Goal: Task Accomplishment & Management: Manage account settings

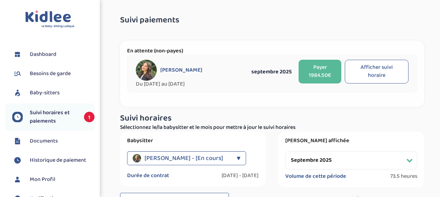
select select "septembre 2025"
click at [52, 90] on span "Baby-sitters" at bounding box center [45, 93] width 30 height 8
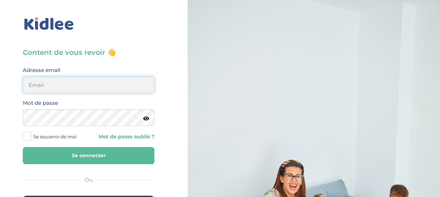
click at [108, 84] on input "email" at bounding box center [89, 85] width 132 height 17
type input "[EMAIL_ADDRESS][DOMAIN_NAME]"
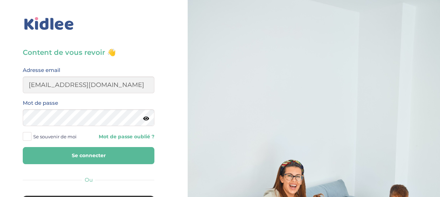
click at [23, 138] on span at bounding box center [27, 136] width 9 height 9
click at [0, 0] on input "Se souvenir de moi" at bounding box center [0, 0] width 0 height 0
click at [73, 159] on button "Se connecter" at bounding box center [89, 155] width 132 height 17
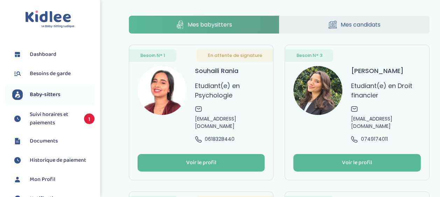
click at [354, 22] on span "Mes candidats" at bounding box center [360, 24] width 40 height 9
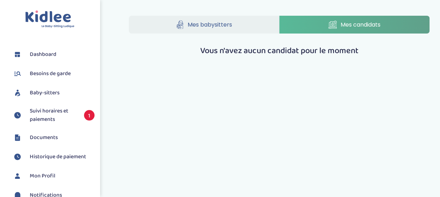
click at [240, 29] on link "Mes babysitters" at bounding box center [204, 25] width 150 height 18
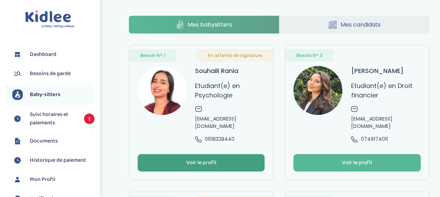
click at [226, 164] on button "Voir le profil" at bounding box center [200, 162] width 127 height 17
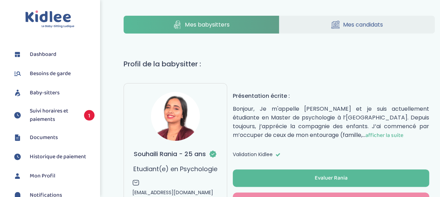
scroll to position [35, 0]
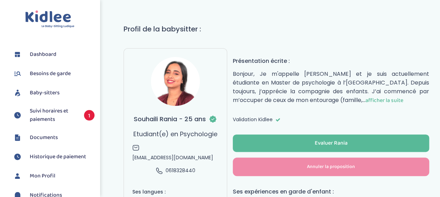
click at [365, 98] on span "afficher la suite" at bounding box center [383, 100] width 37 height 9
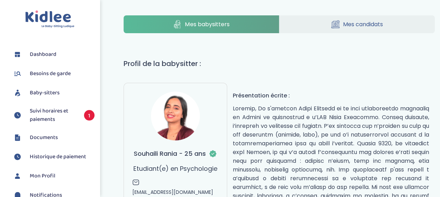
scroll to position [0, 0]
